Goal: Obtain resource: Download file/media

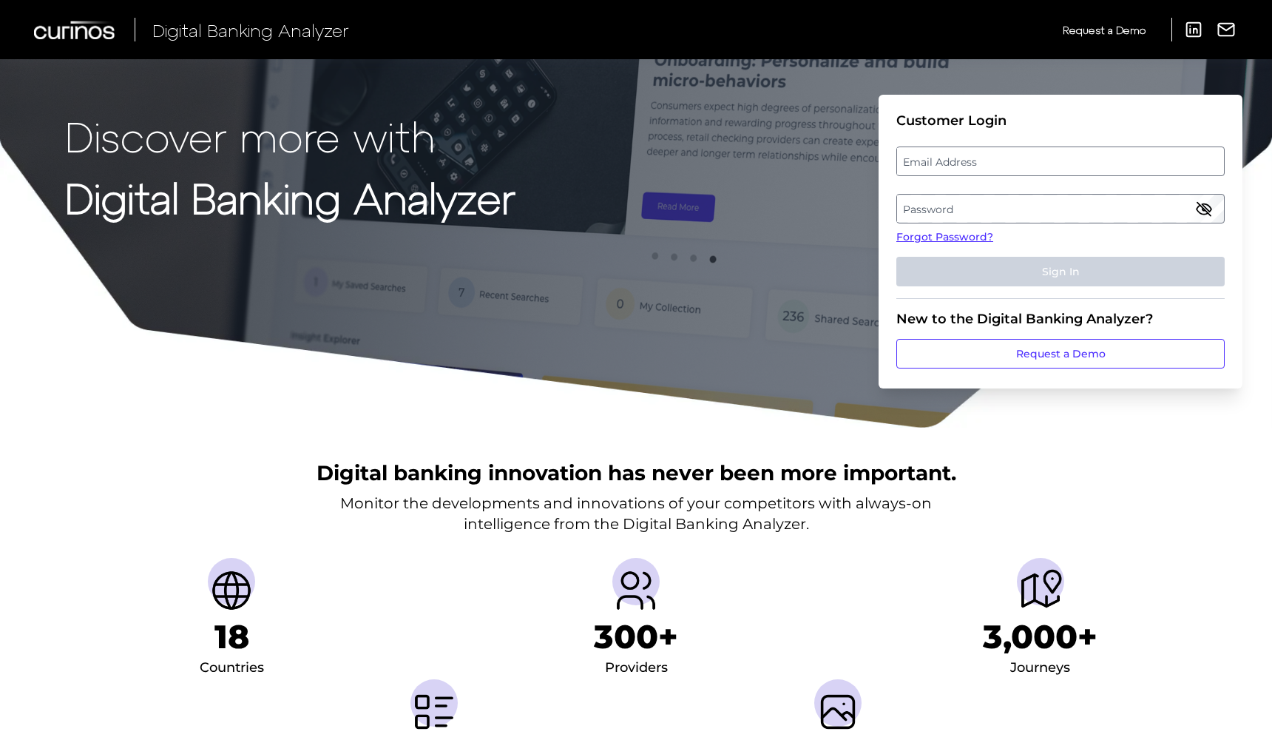
click at [988, 166] on label "Email Address" at bounding box center [1060, 161] width 326 height 27
click at [988, 166] on input "email" at bounding box center [1061, 161] width 328 height 30
click at [988, 161] on input "Email Address" at bounding box center [1061, 161] width 328 height 30
type input "akash.jain4@aexp.com"
click at [936, 209] on label "Password" at bounding box center [1060, 208] width 326 height 27
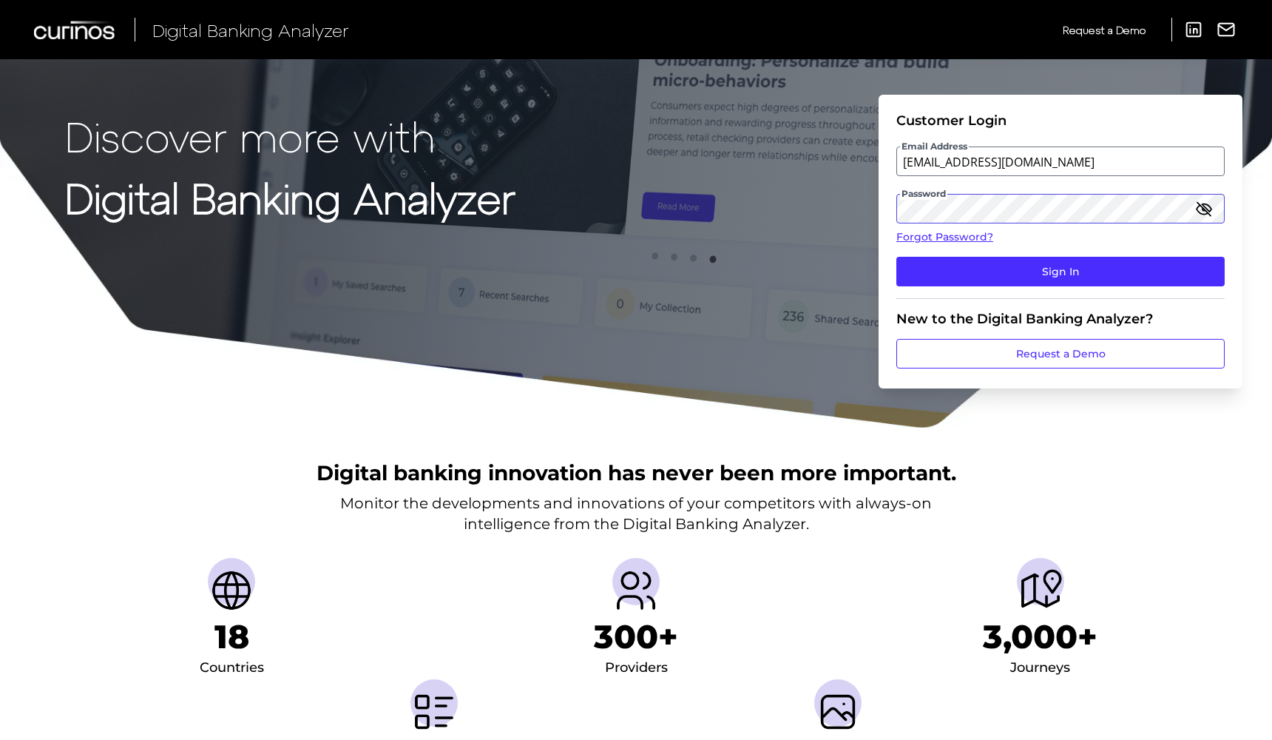
click at [897, 257] on button "Sign In" at bounding box center [1061, 272] width 328 height 30
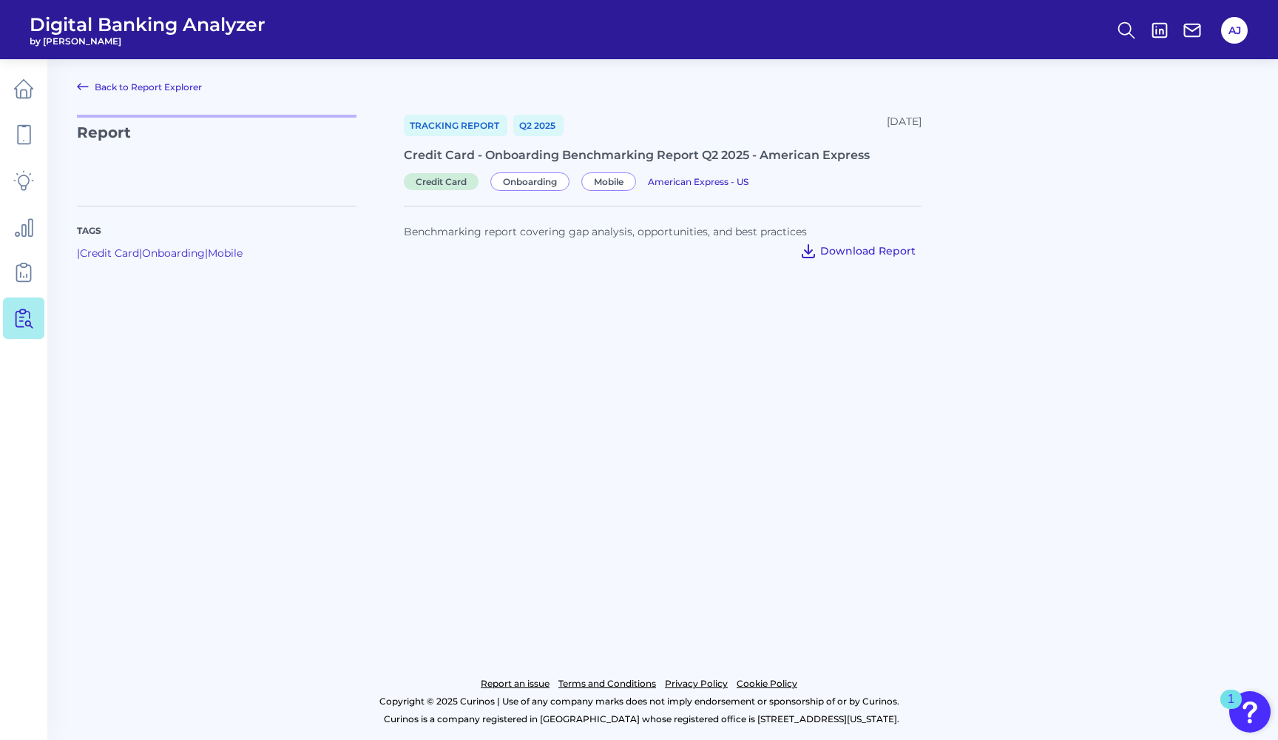
click at [895, 249] on span "Download Report" at bounding box center [867, 250] width 95 height 13
click at [27, 83] on icon at bounding box center [24, 89] width 18 height 18
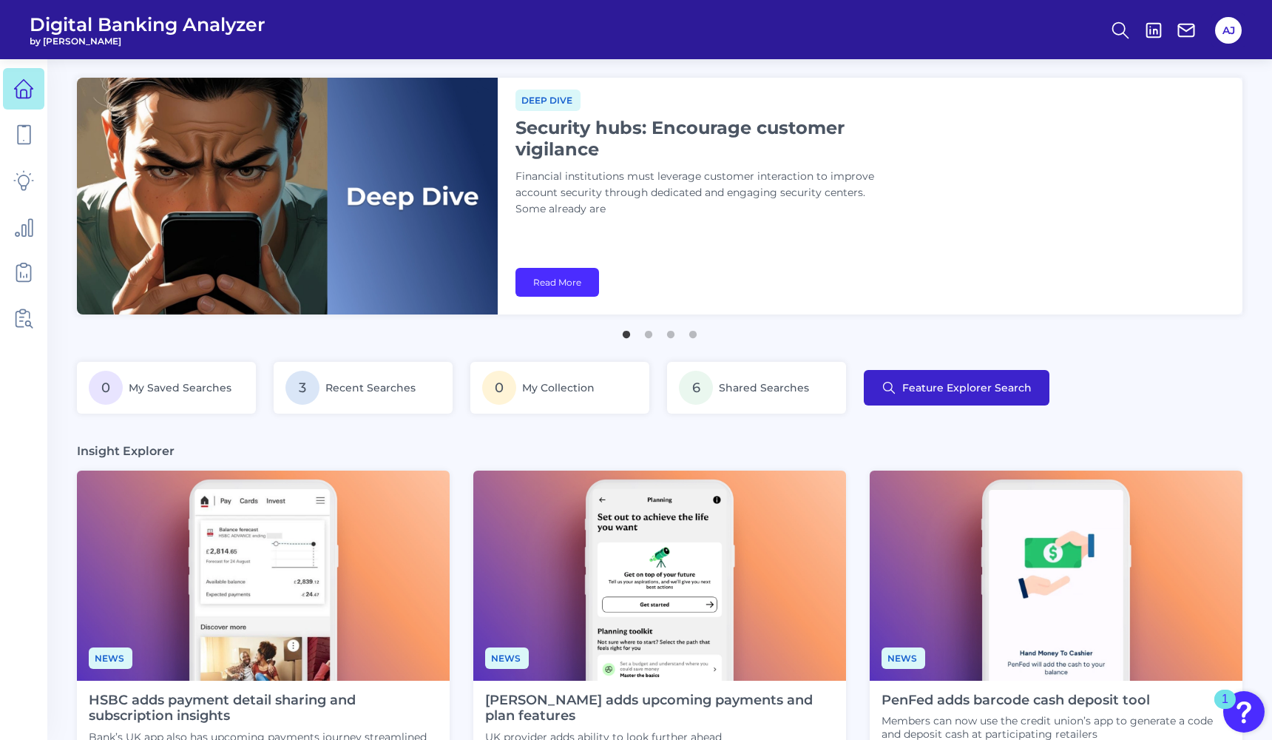
click at [963, 394] on span "Feature Explorer Search" at bounding box center [967, 388] width 129 height 12
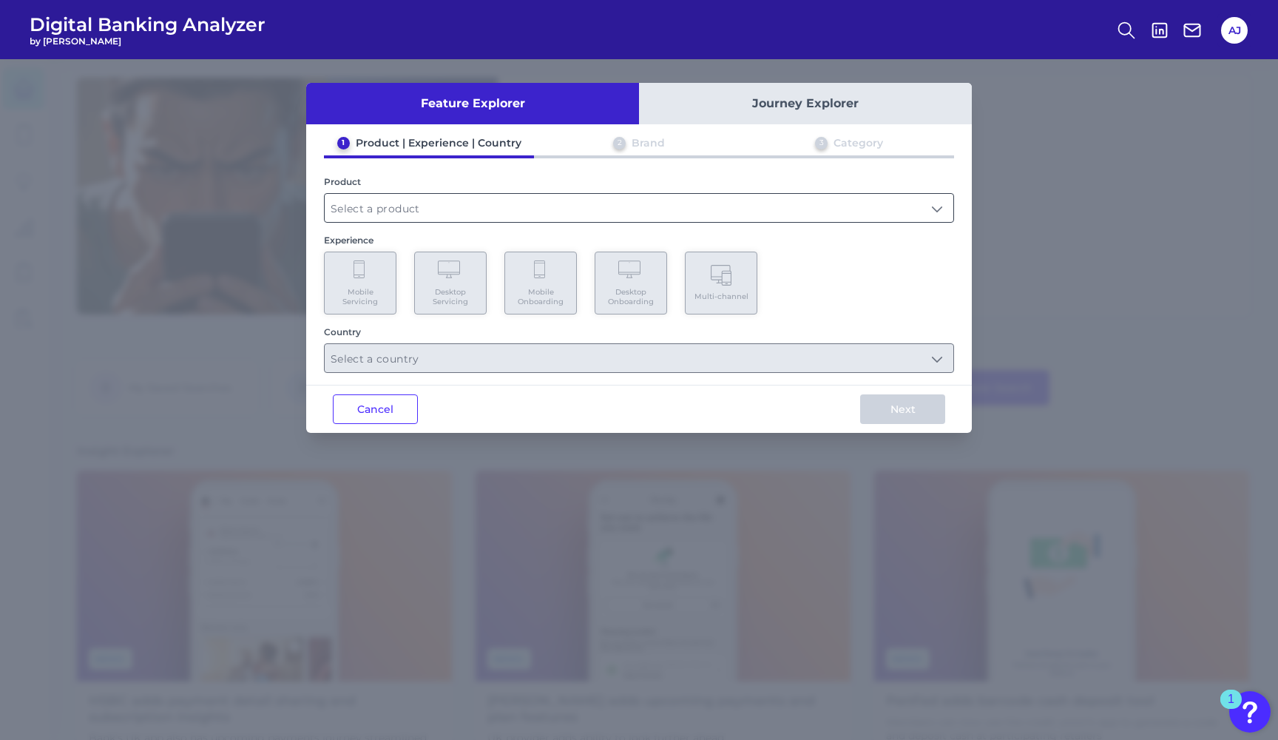
click at [528, 215] on input "text" at bounding box center [639, 208] width 629 height 28
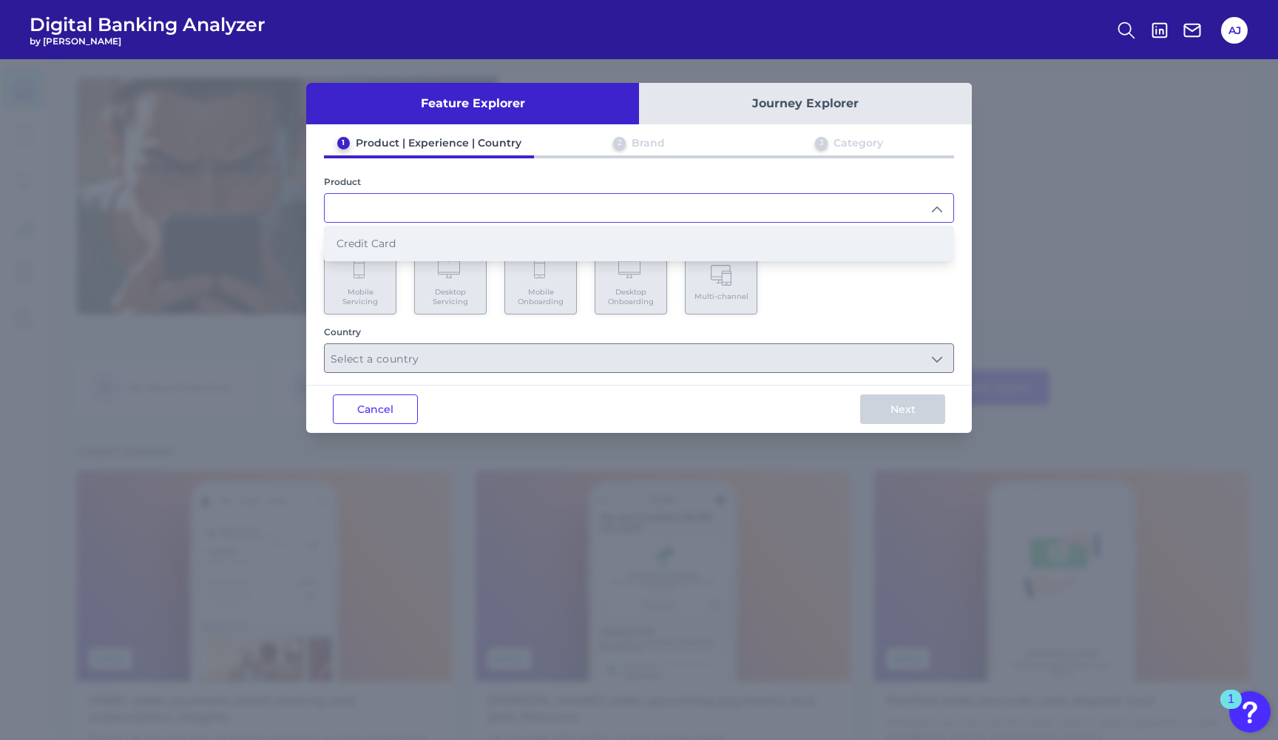
click at [494, 240] on li "Credit Card" at bounding box center [639, 243] width 629 height 34
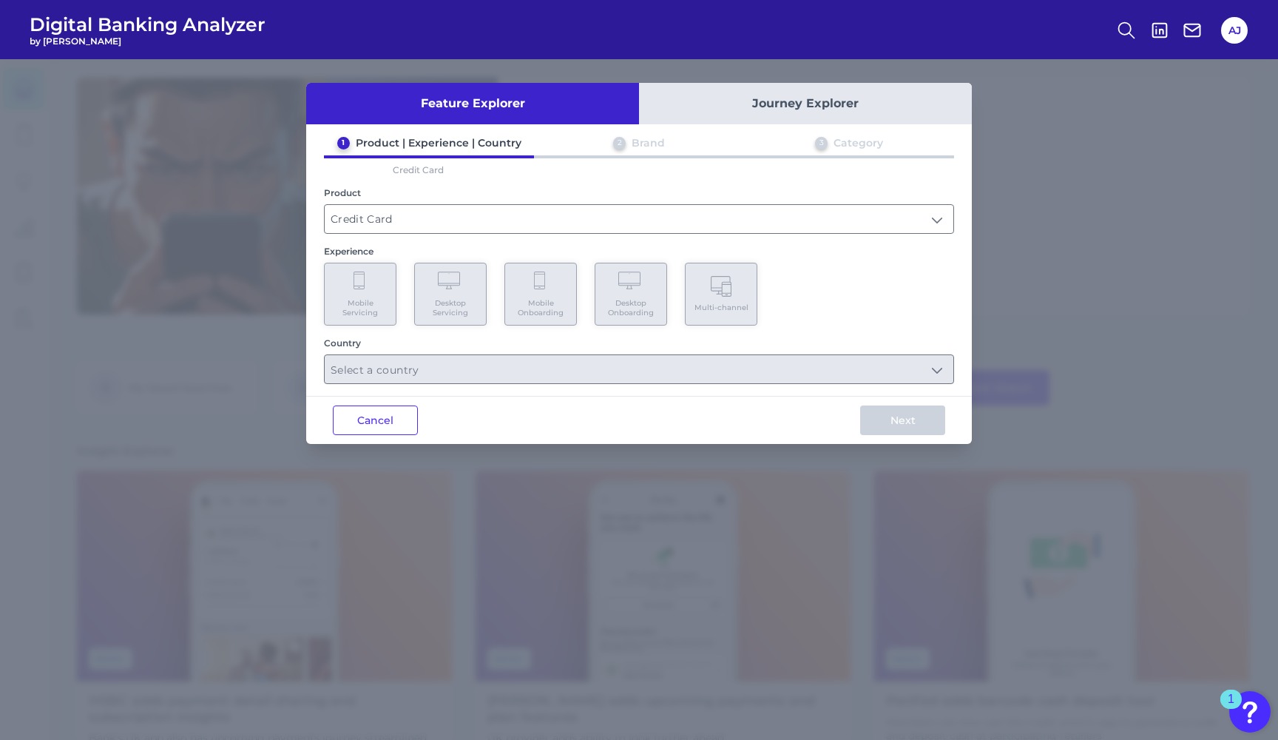
type input "Credit Card"
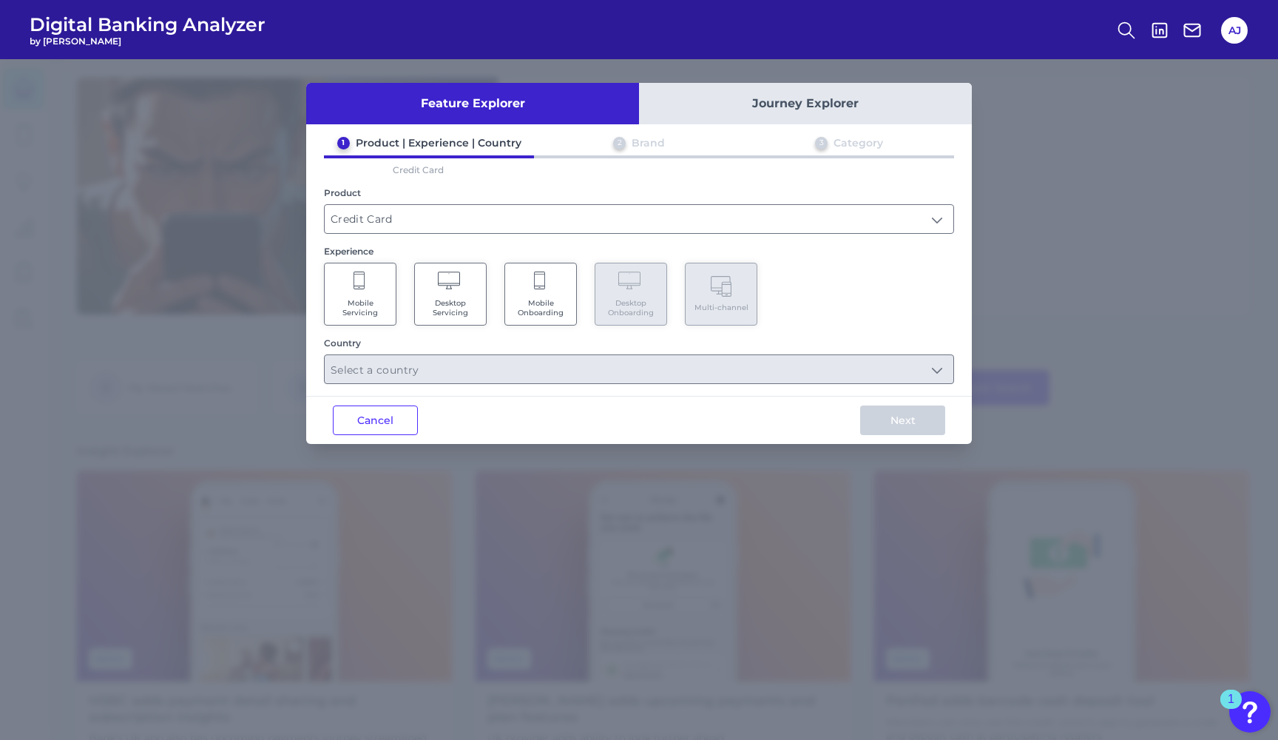
click at [460, 307] on span "Desktop Servicing" at bounding box center [450, 307] width 56 height 19
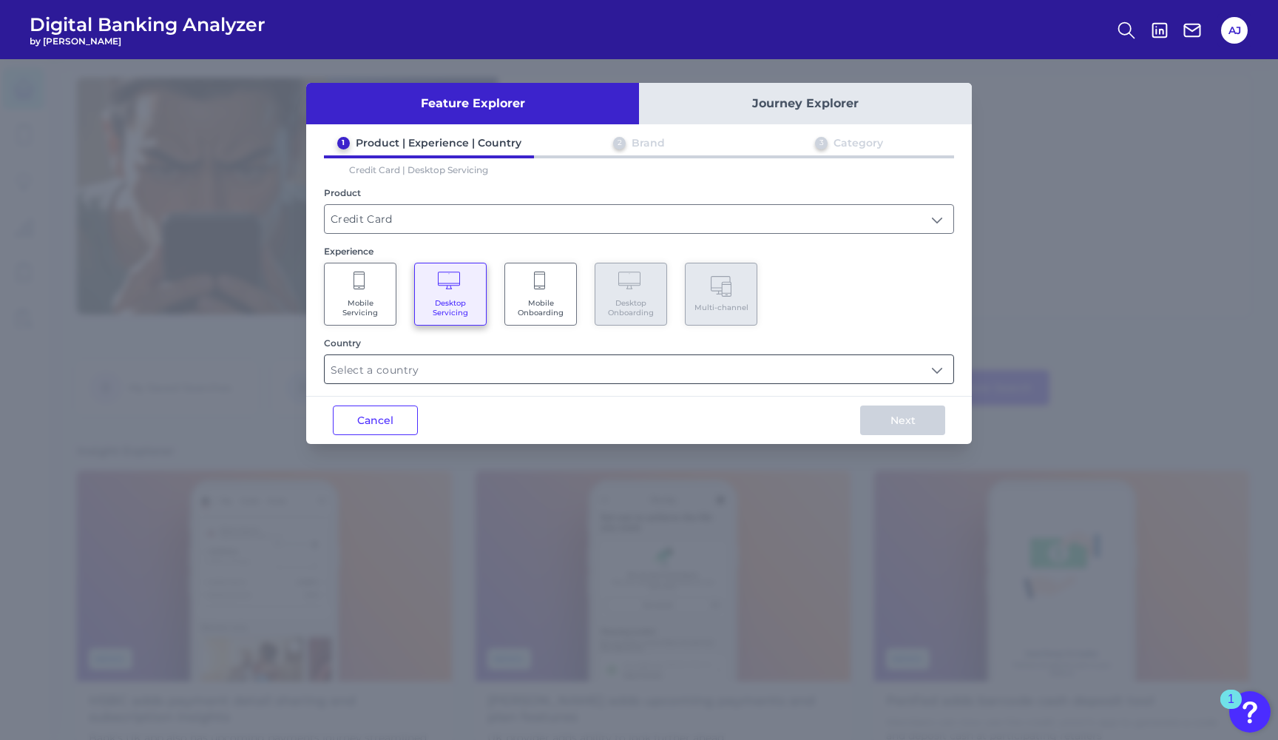
click at [701, 358] on input "text" at bounding box center [639, 369] width 629 height 28
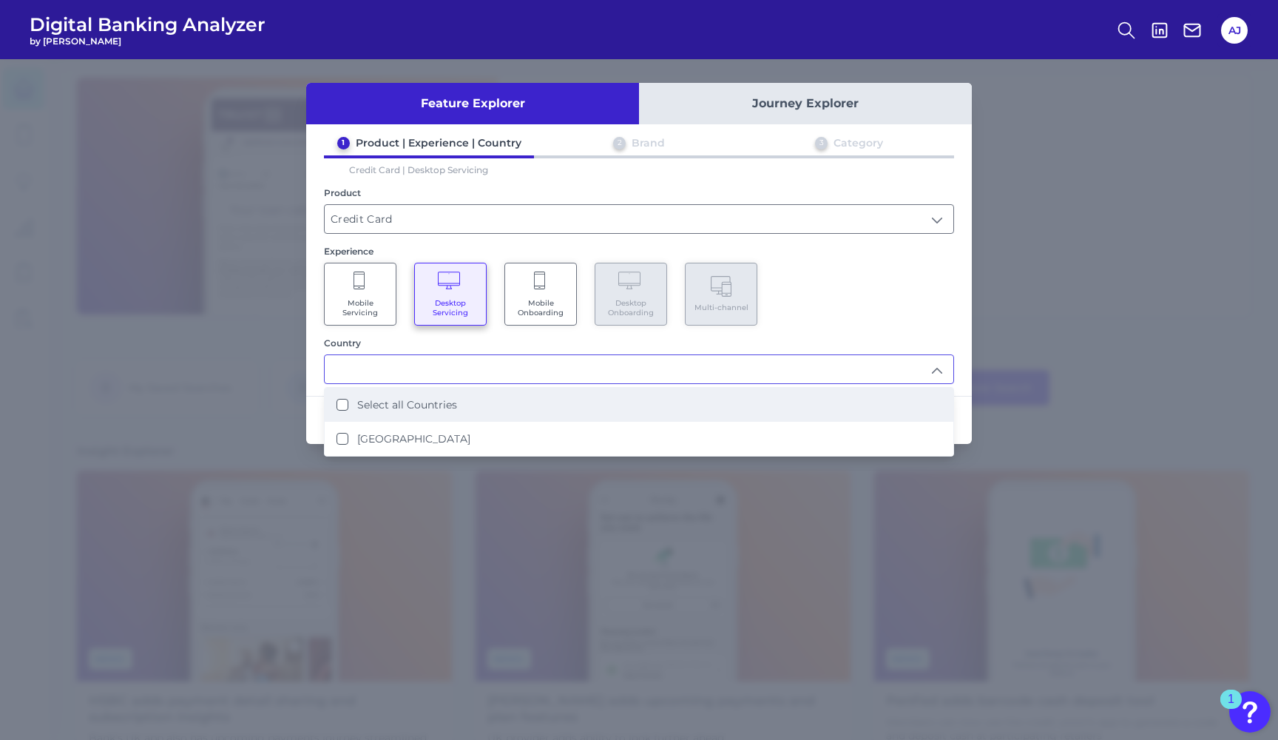
click at [429, 404] on label "Select all Countries" at bounding box center [407, 404] width 100 height 13
type input "Select all Countries"
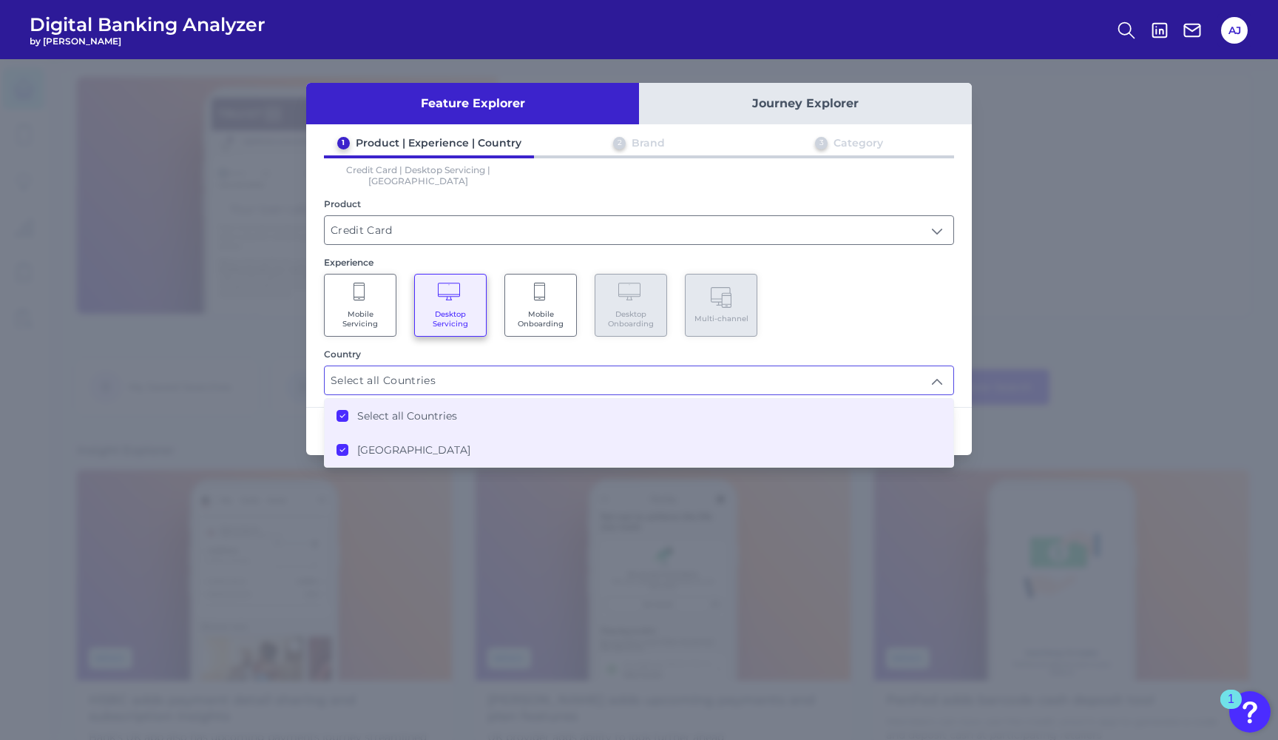
click at [896, 322] on div "Mobile Servicing Desktop Servicing Mobile Onboarding Desktop Onboarding Multi-c…" at bounding box center [639, 305] width 630 height 63
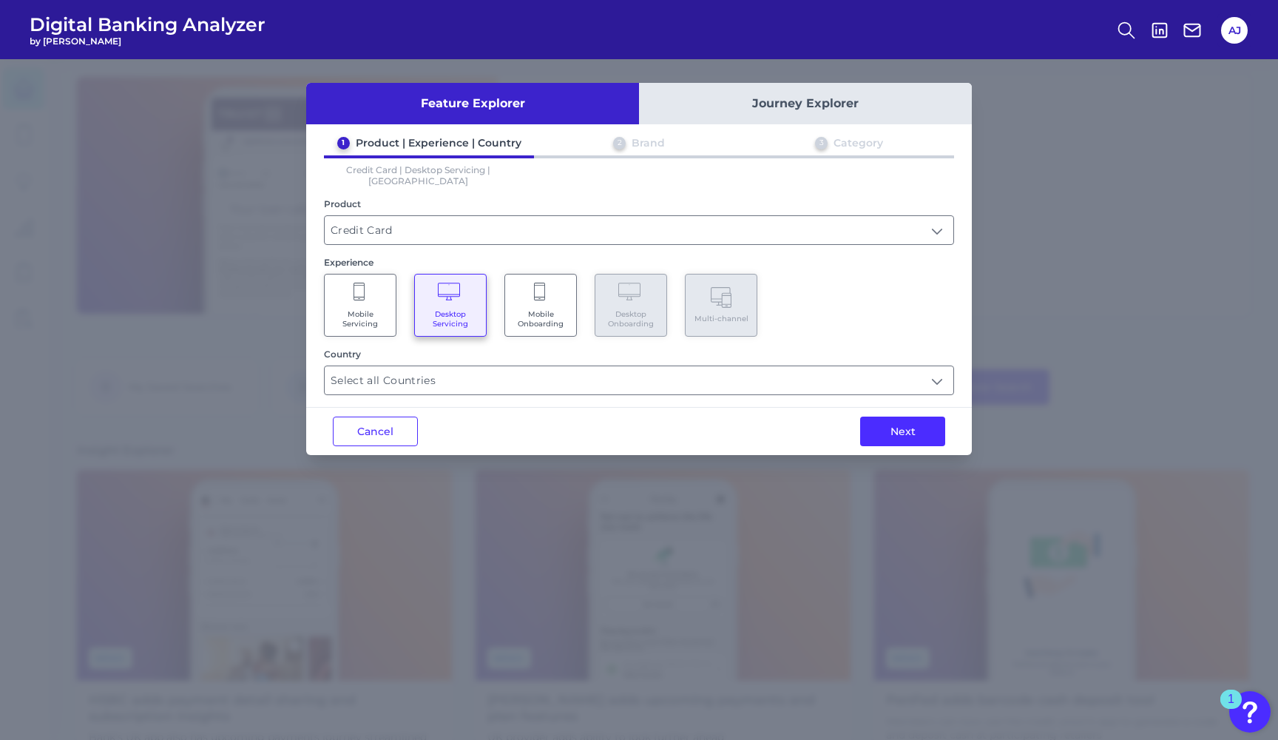
click at [893, 437] on div "Next" at bounding box center [903, 431] width 138 height 47
click at [874, 371] on input "Select all Countries" at bounding box center [639, 380] width 629 height 28
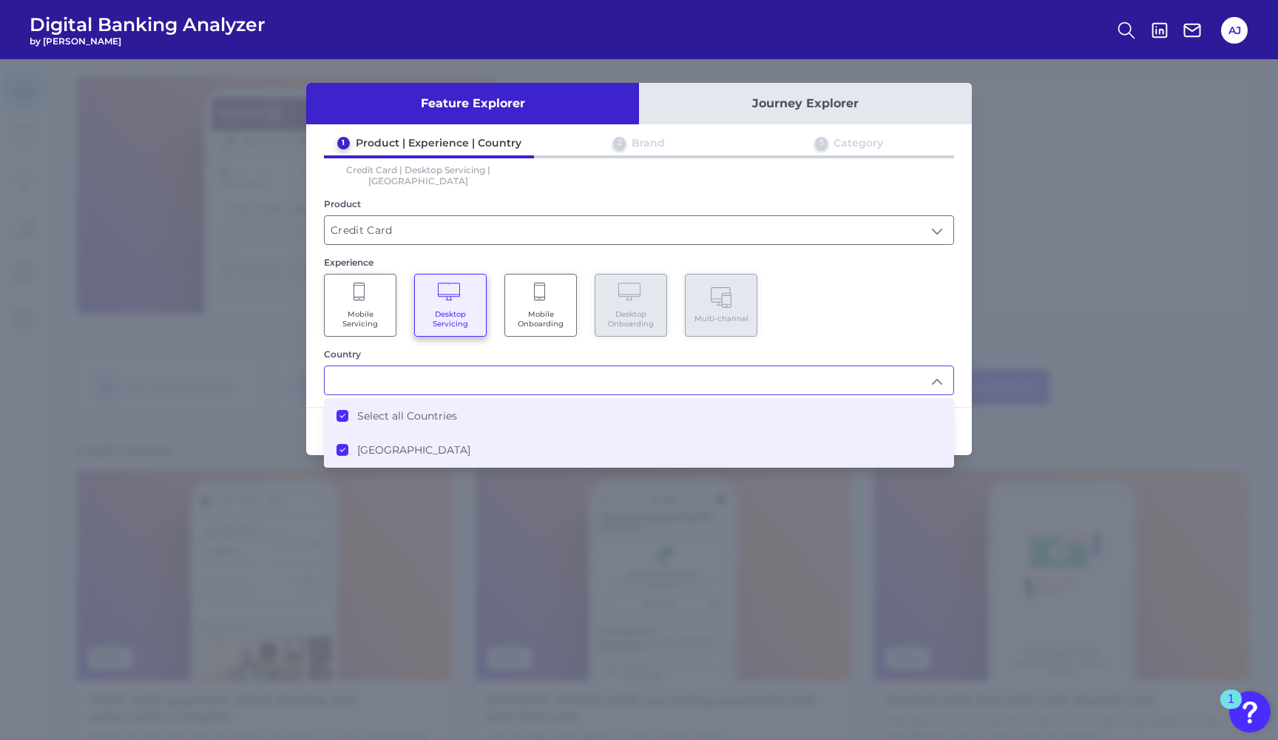
click at [408, 443] on label "United States" at bounding box center [413, 449] width 113 height 13
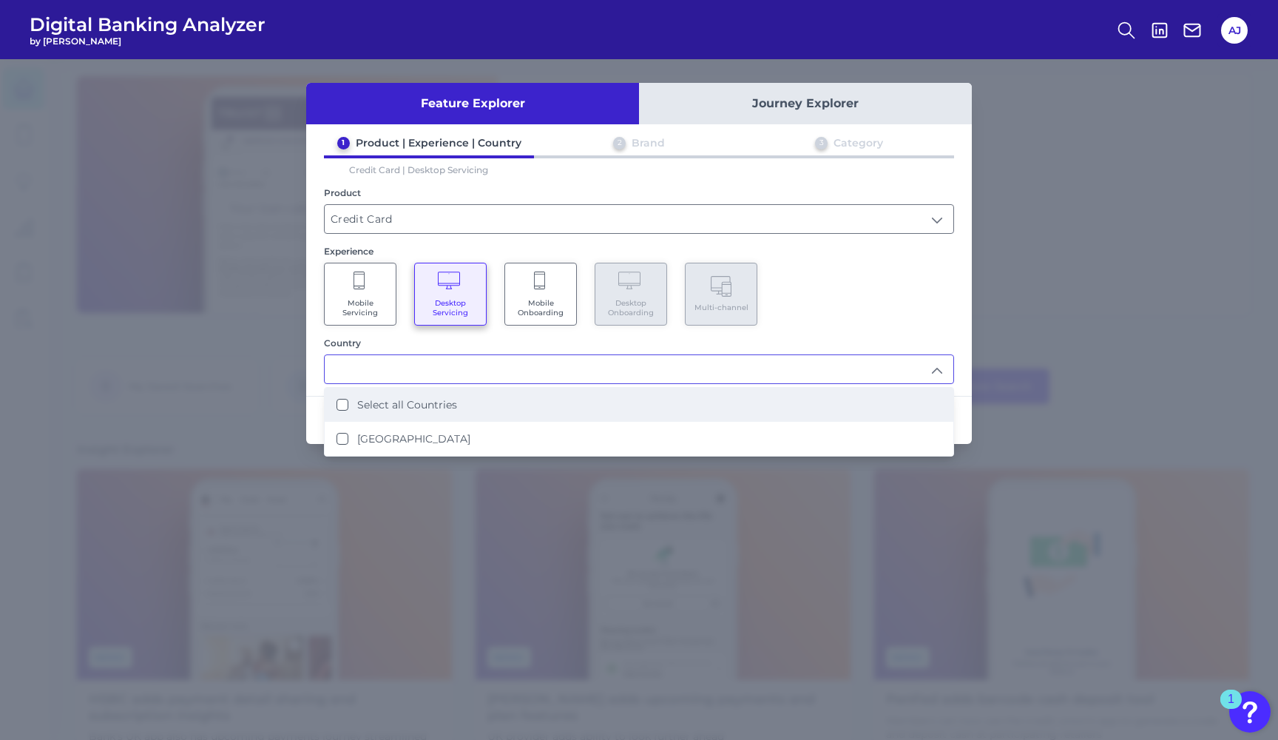
click at [339, 411] on div "Select all Countries" at bounding box center [397, 404] width 121 height 13
type input "Select all Countries"
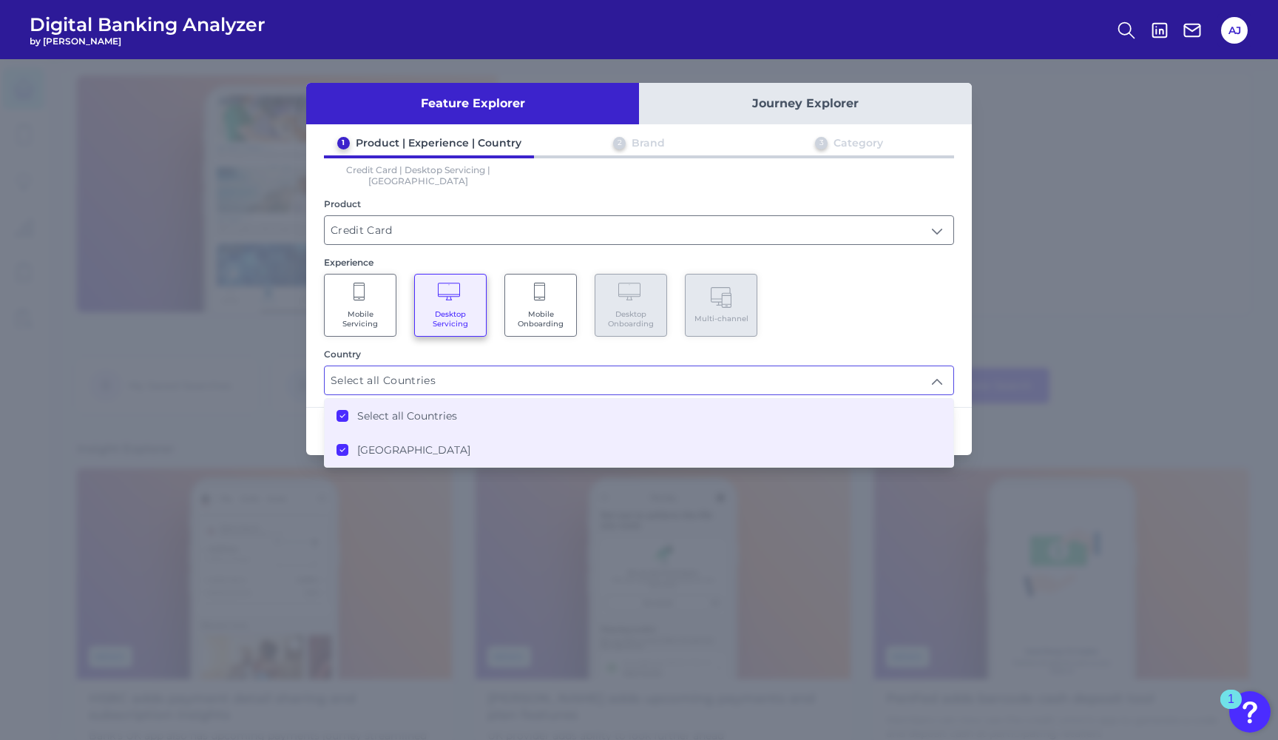
click at [876, 308] on div "Mobile Servicing Desktop Servicing Mobile Onboarding Desktop Onboarding Multi-c…" at bounding box center [639, 305] width 630 height 63
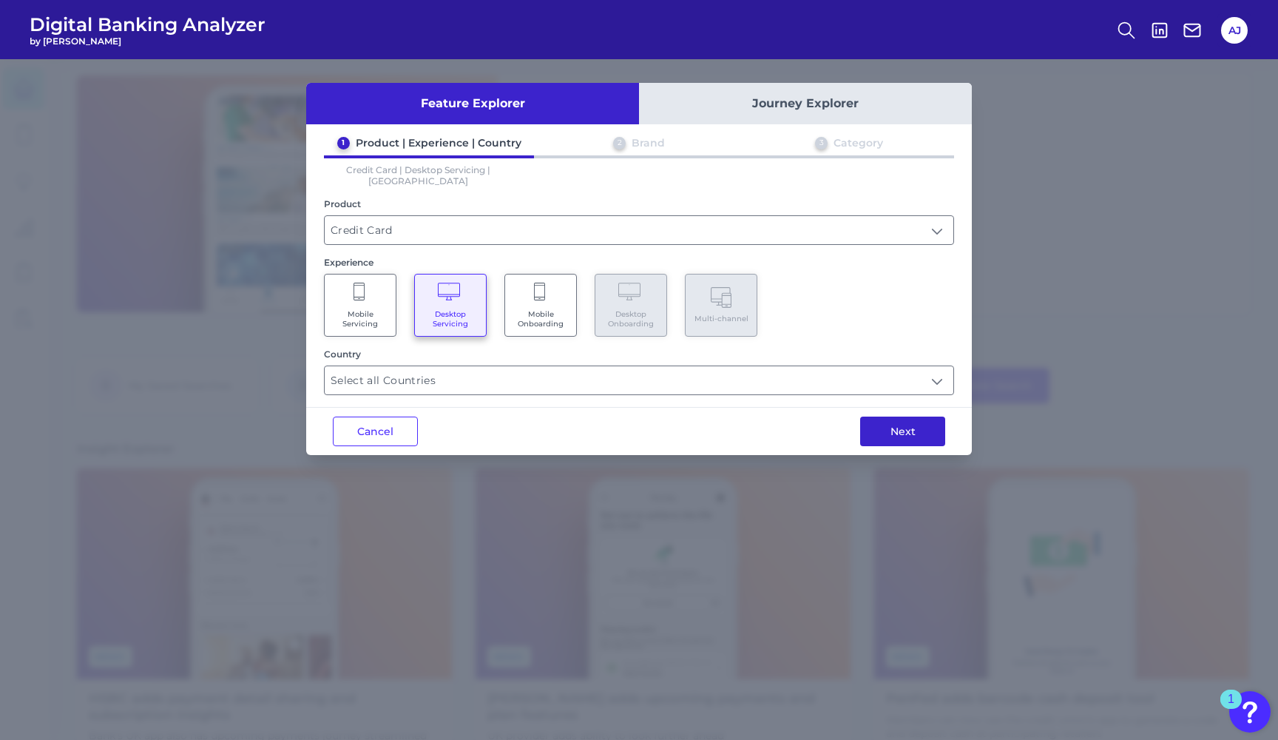
click at [897, 434] on button "Next" at bounding box center [902, 431] width 85 height 30
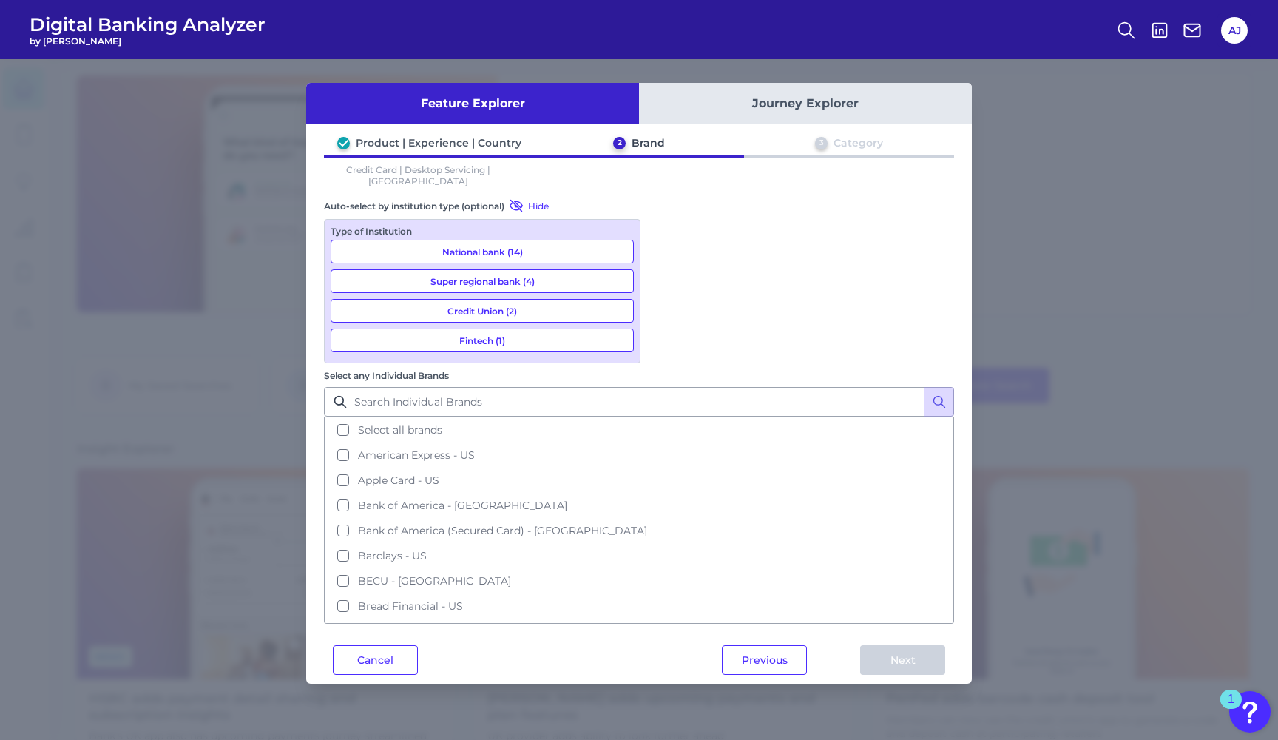
click at [499, 240] on button "National bank (14)" at bounding box center [482, 252] width 303 height 24
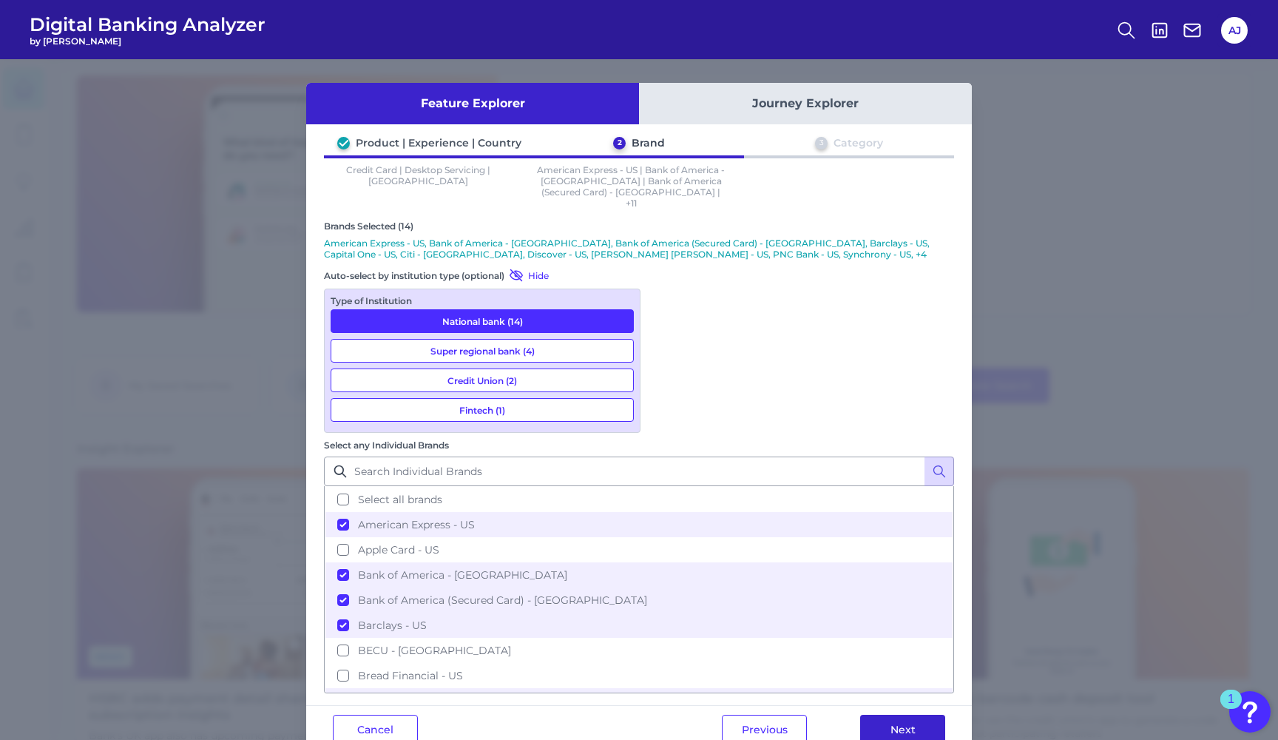
click at [908, 715] on button "Next" at bounding box center [902, 730] width 85 height 30
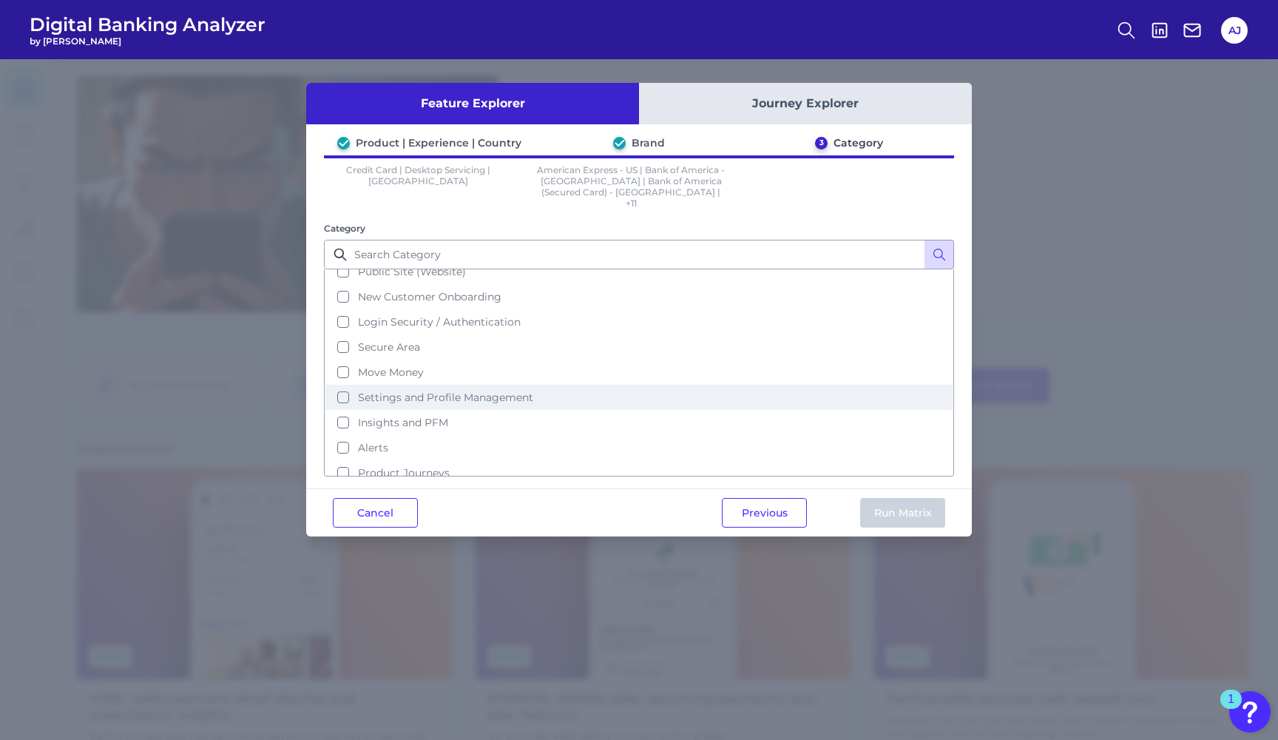
scroll to position [72, 0]
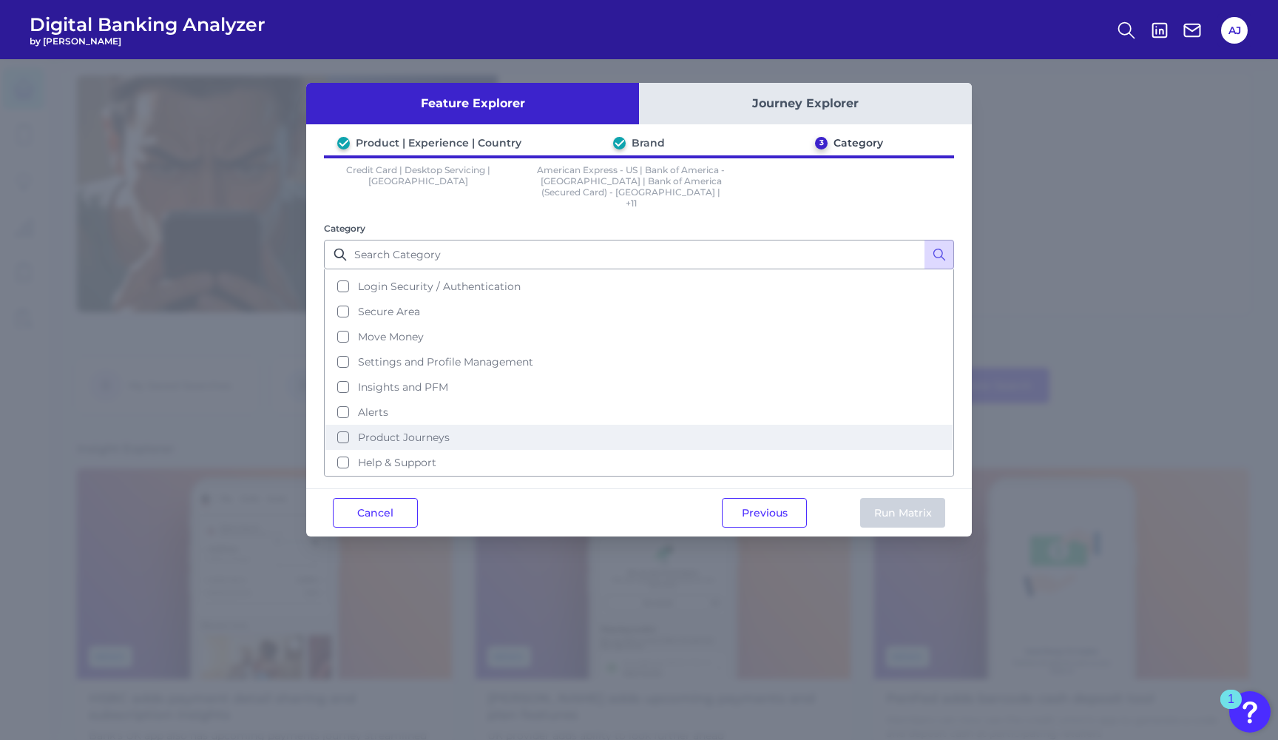
click at [424, 431] on span "Product Journeys" at bounding box center [404, 437] width 92 height 13
click at [901, 507] on button "Run Matrix" at bounding box center [902, 513] width 85 height 30
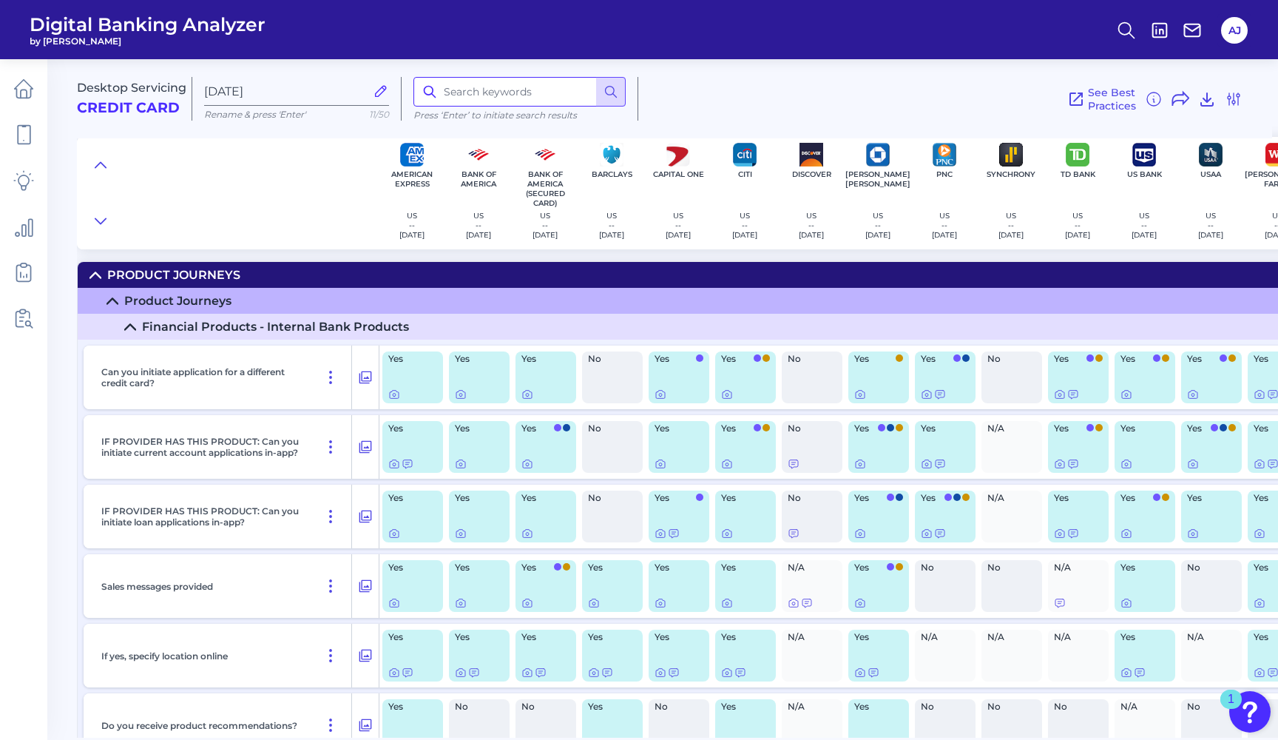
click at [515, 91] on input at bounding box center [520, 92] width 212 height 30
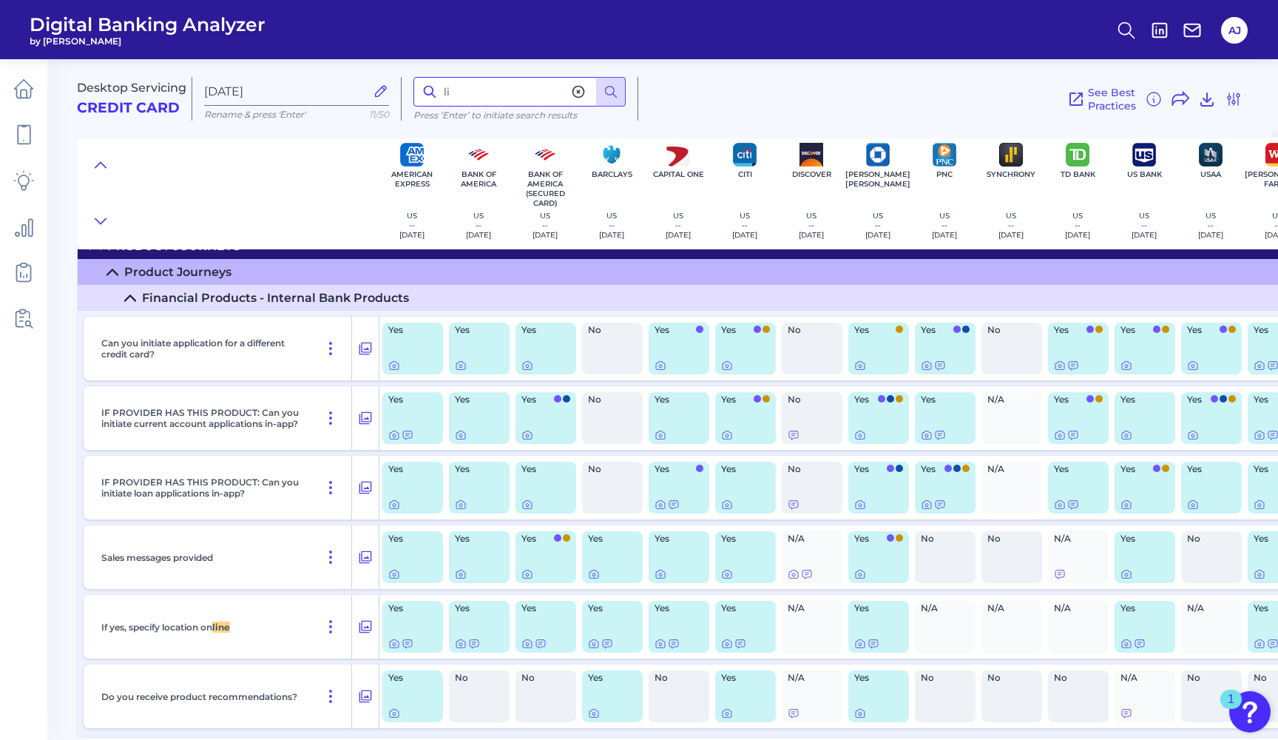
type input "l"
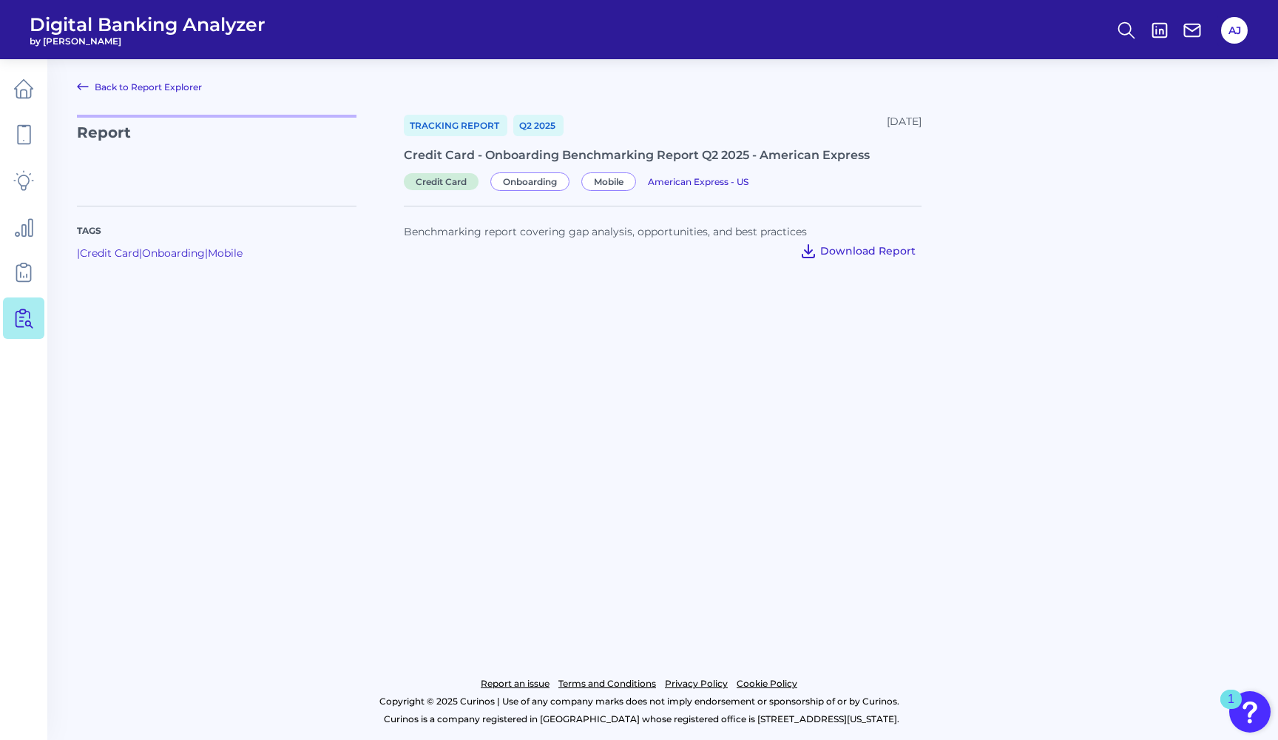
click at [877, 255] on span "Download Report" at bounding box center [867, 250] width 95 height 13
click at [904, 253] on span "Download Report" at bounding box center [867, 250] width 95 height 13
